Goal: Information Seeking & Learning: Learn about a topic

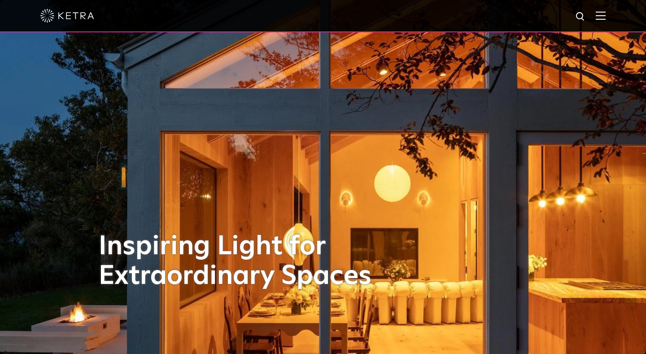
click at [606, 17] on div at bounding box center [323, 16] width 646 height 32
click at [601, 17] on img at bounding box center [601, 15] width 10 height 9
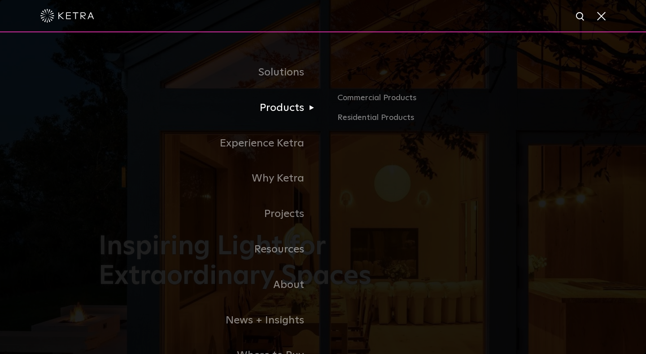
click at [284, 107] on link "Products" at bounding box center [211, 107] width 224 height 35
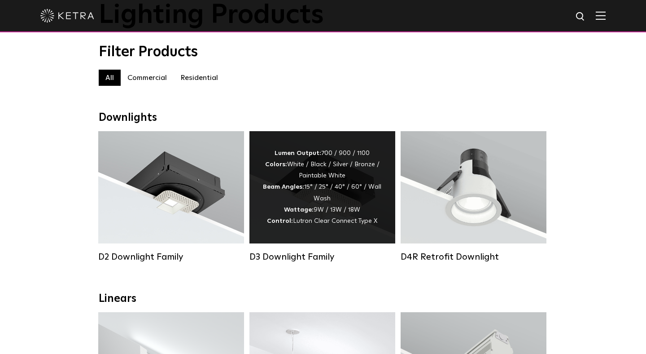
scroll to position [93, 0]
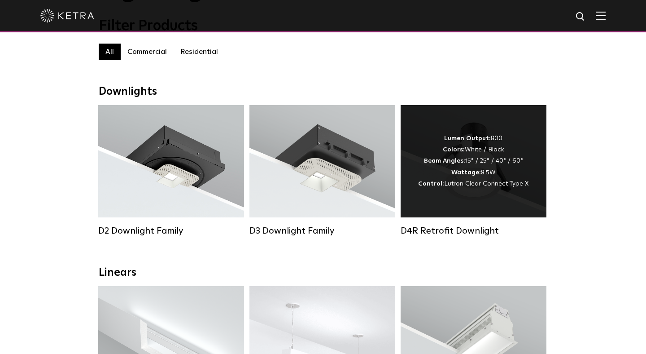
click at [449, 165] on div "Lumen Output: 800 Colors: White / Black Beam Angles: 15° / 25° / 40° / 60° Watt…" at bounding box center [473, 161] width 110 height 57
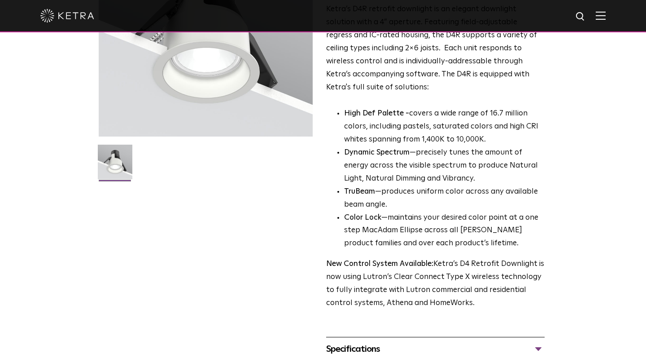
scroll to position [179, 0]
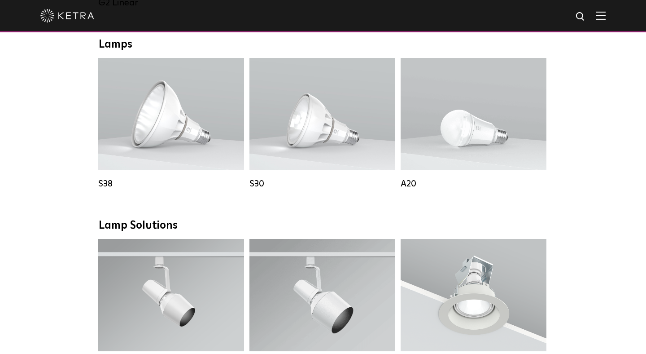
scroll to position [797, 0]
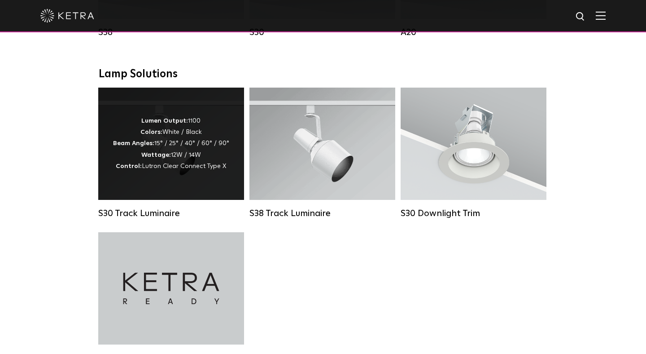
click at [179, 166] on span "Lutron Clear Connect Type X" at bounding box center [184, 166] width 84 height 6
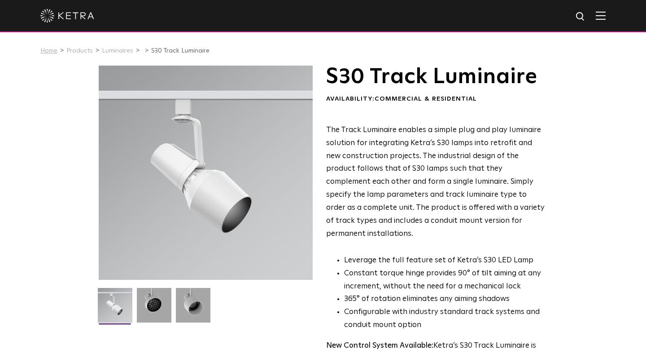
click at [51, 50] on link "Home" at bounding box center [48, 51] width 17 height 6
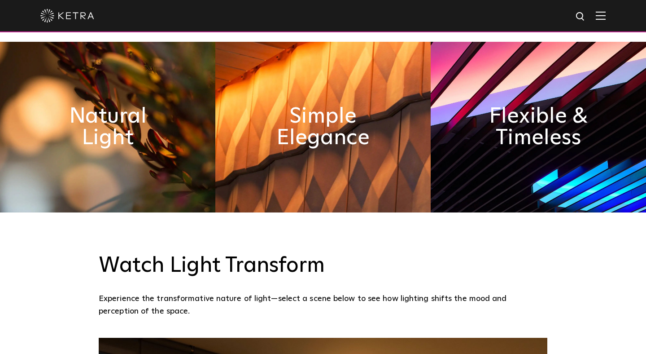
scroll to position [450, 0]
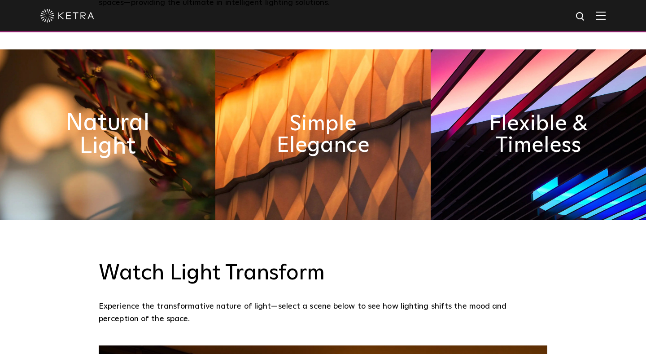
click at [116, 149] on h2 "Natural Light" at bounding box center [108, 134] width 118 height 47
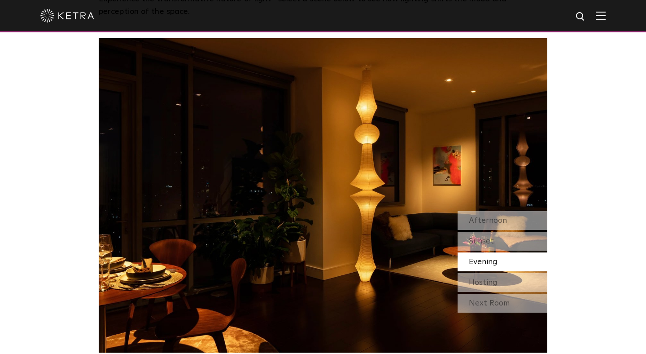
scroll to position [769, 0]
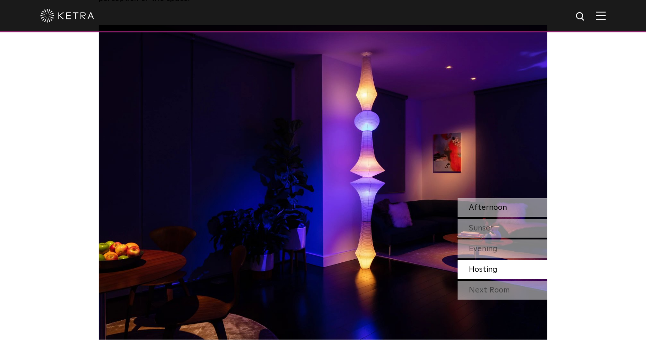
click at [500, 207] on span "Afternoon" at bounding box center [488, 207] width 38 height 8
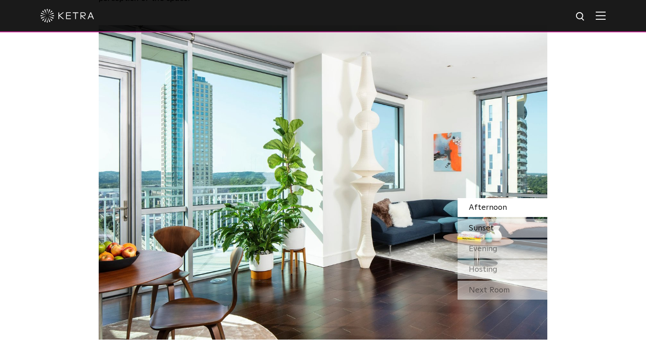
click at [484, 230] on span "Sunset" at bounding box center [481, 228] width 25 height 8
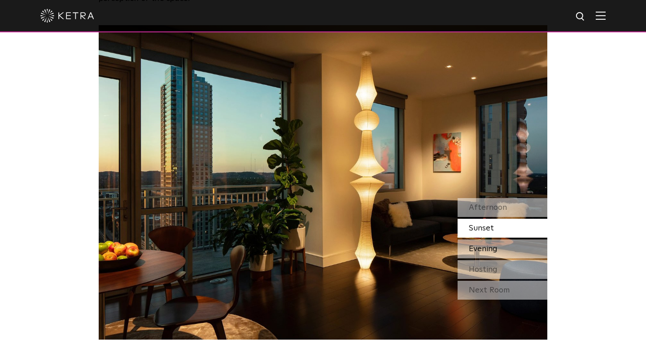
click at [489, 249] on span "Evening" at bounding box center [483, 249] width 29 height 8
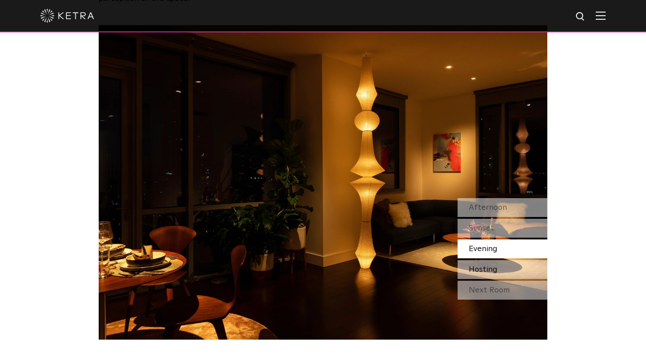
click at [495, 275] on div "Hosting" at bounding box center [503, 269] width 90 height 19
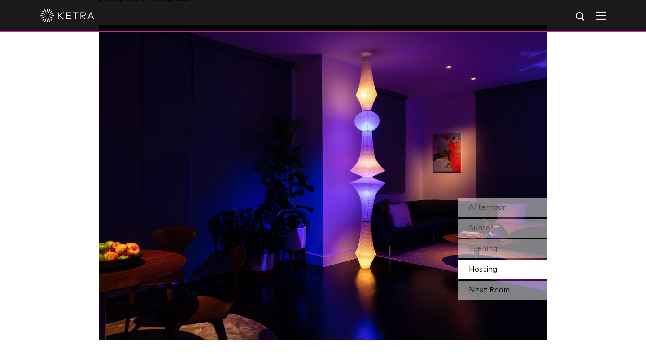
click at [498, 296] on div "Next Room" at bounding box center [503, 289] width 90 height 19
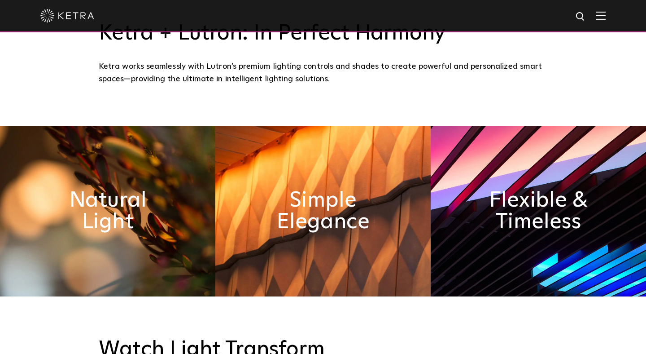
scroll to position [311, 0]
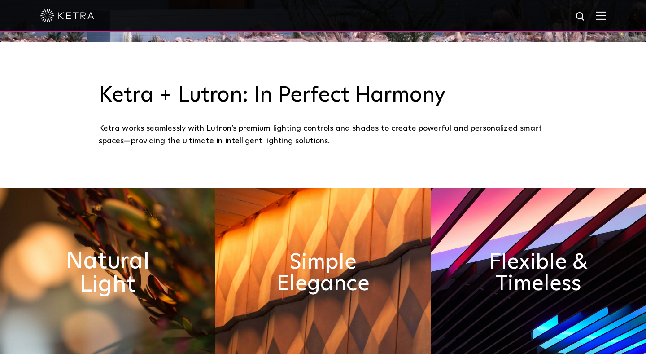
click at [129, 260] on h2 "Natural Light" at bounding box center [108, 272] width 118 height 47
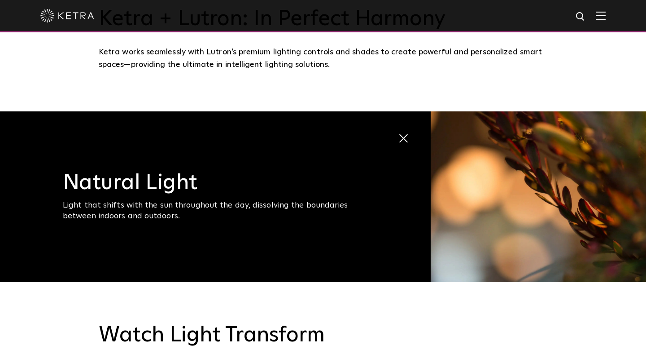
scroll to position [368, 0]
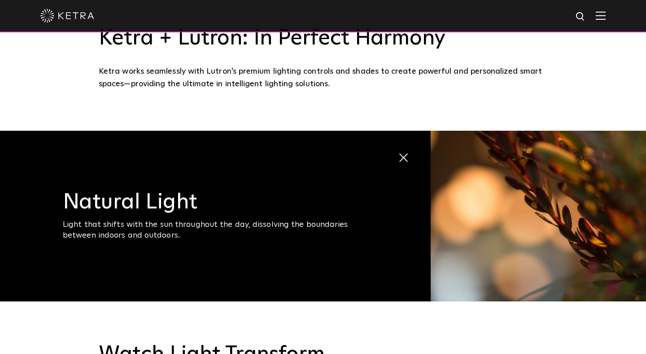
click at [132, 207] on h3 "Natural Light" at bounding box center [214, 202] width 303 height 22
click at [404, 160] on span at bounding box center [404, 158] width 12 height 12
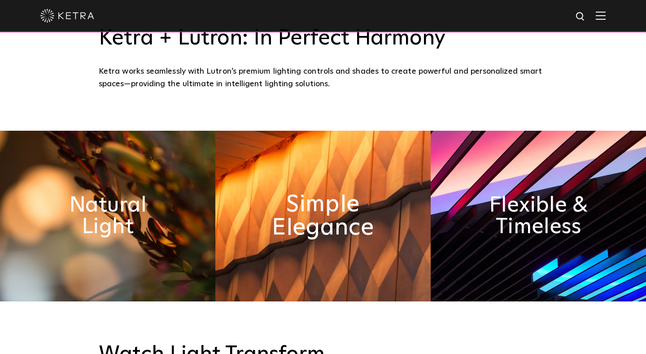
click at [301, 213] on h2 "Simple Elegance" at bounding box center [323, 215] width 118 height 47
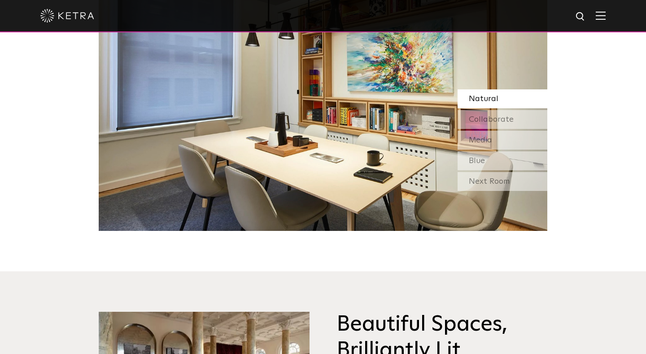
scroll to position [874, 0]
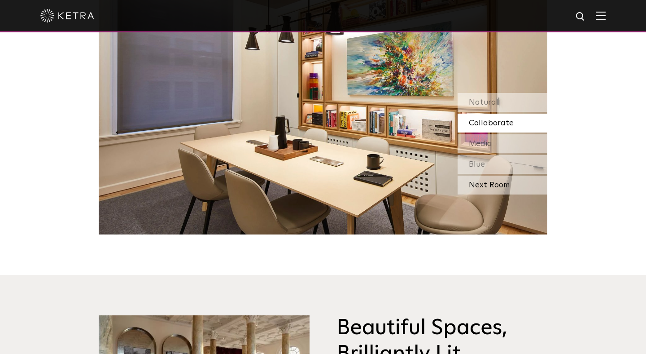
click at [484, 188] on div "Next Room" at bounding box center [503, 184] width 90 height 19
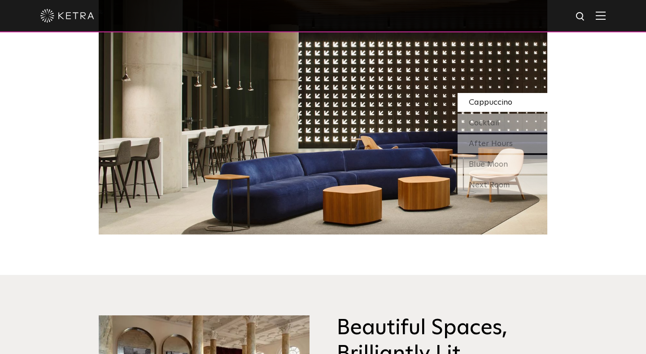
click at [484, 188] on div "Next Room" at bounding box center [503, 184] width 90 height 19
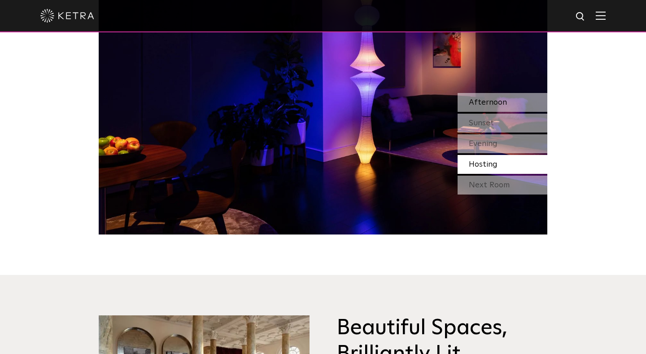
click at [480, 102] on span "Afternoon" at bounding box center [488, 102] width 38 height 8
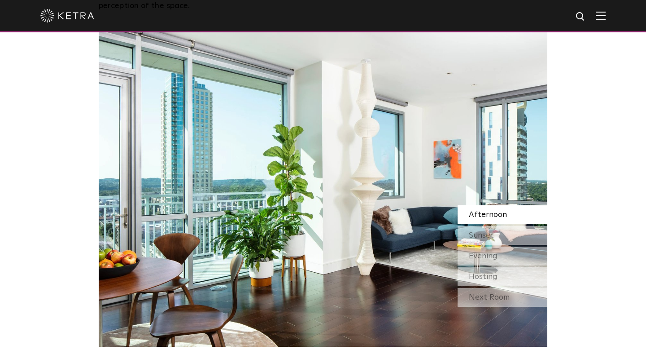
scroll to position [761, 0]
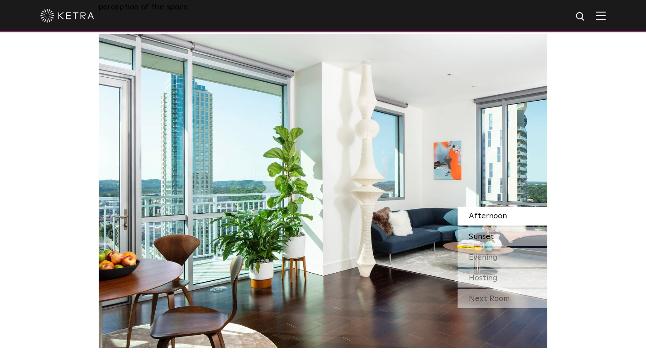
click at [492, 240] on span "Sunset" at bounding box center [481, 236] width 25 height 8
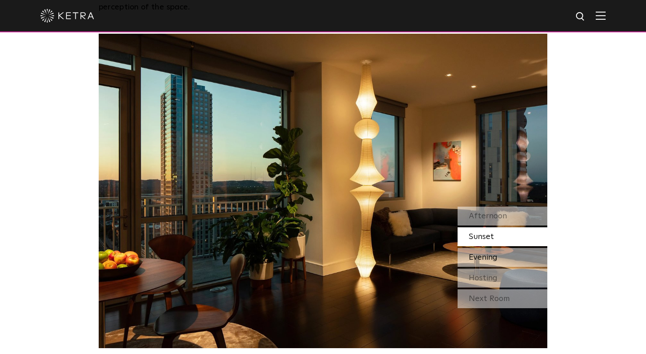
click at [477, 256] on span "Evening" at bounding box center [483, 257] width 29 height 8
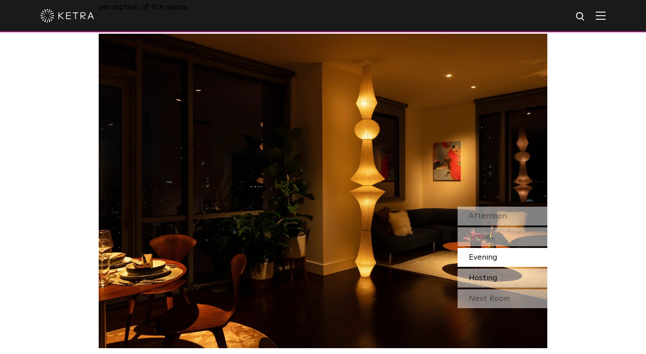
click at [498, 280] on div "Hosting" at bounding box center [503, 277] width 90 height 19
